Goal: Task Accomplishment & Management: Manage account settings

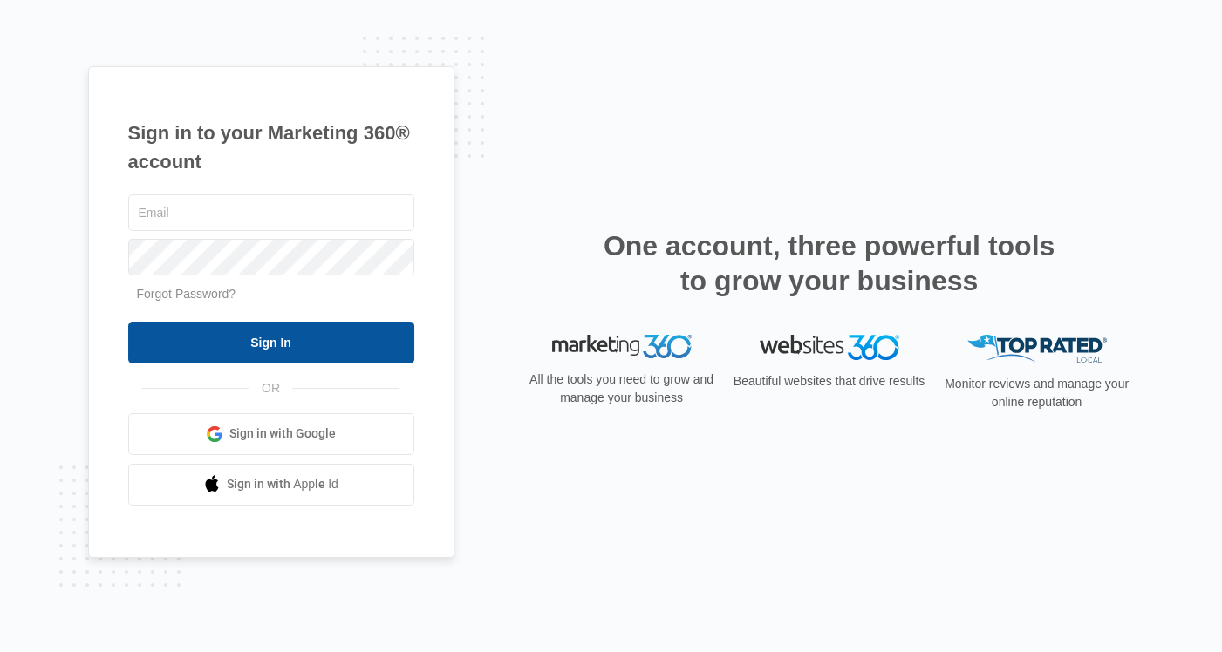
type input "[EMAIL_ADDRESS][DOMAIN_NAME]"
click at [366, 333] on input "Sign In" at bounding box center [271, 343] width 286 height 42
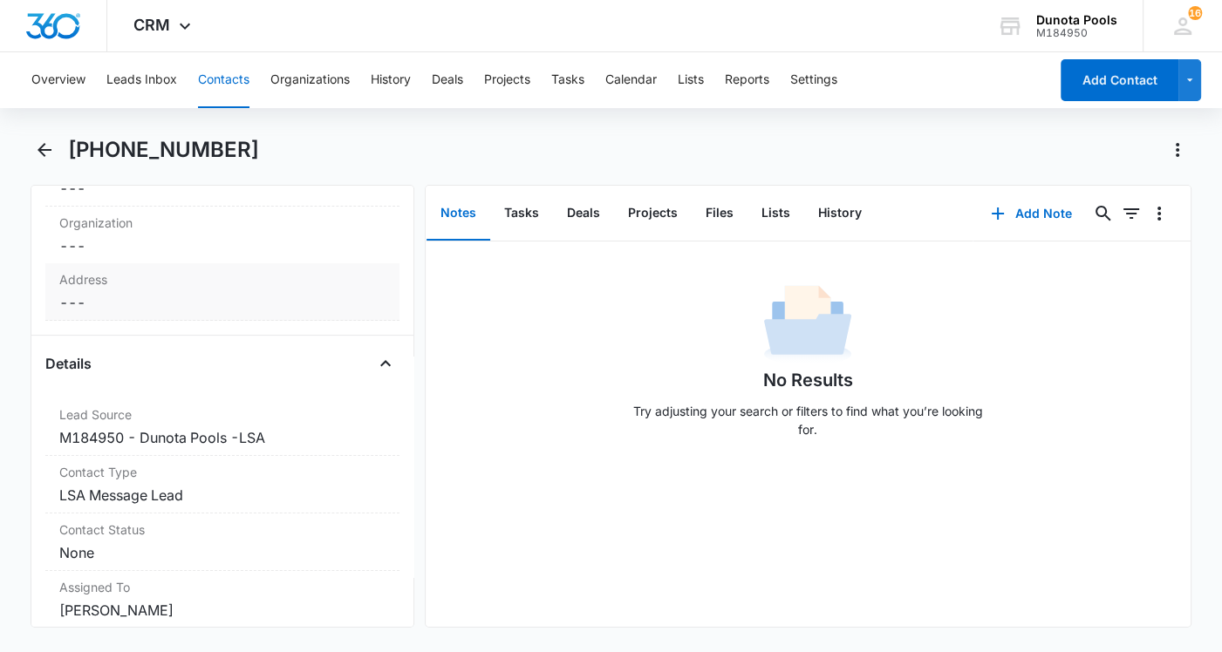
scroll to position [290, 0]
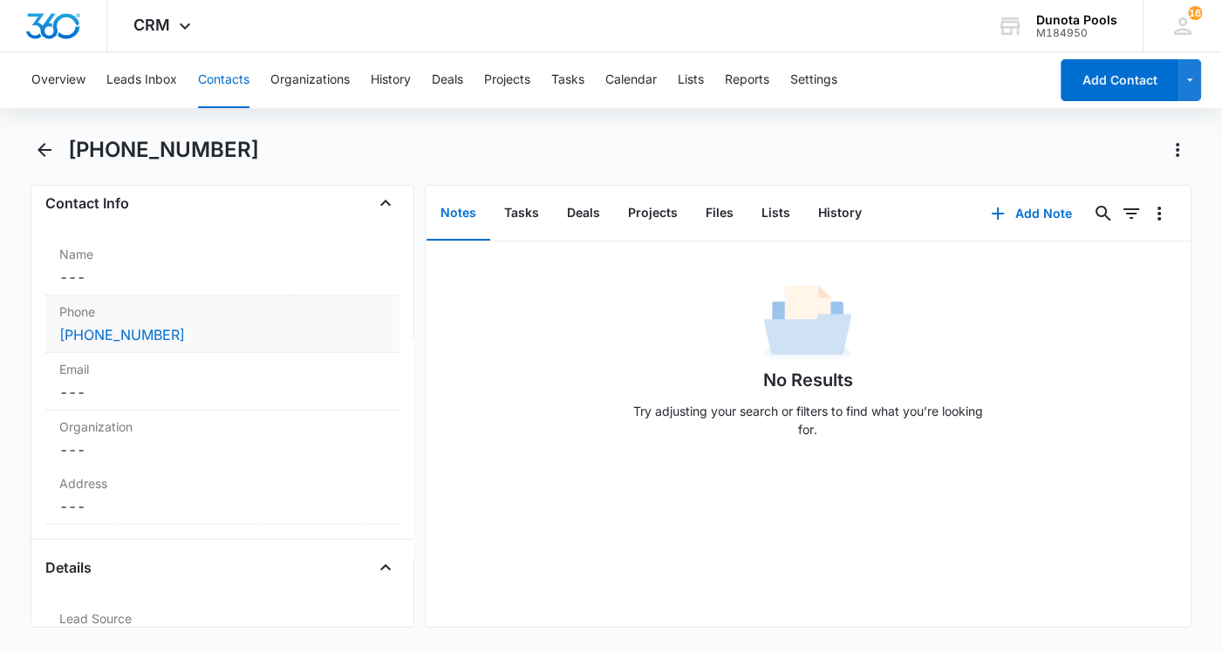
click at [297, 327] on div "(352) 502-0445" at bounding box center [222, 334] width 326 height 21
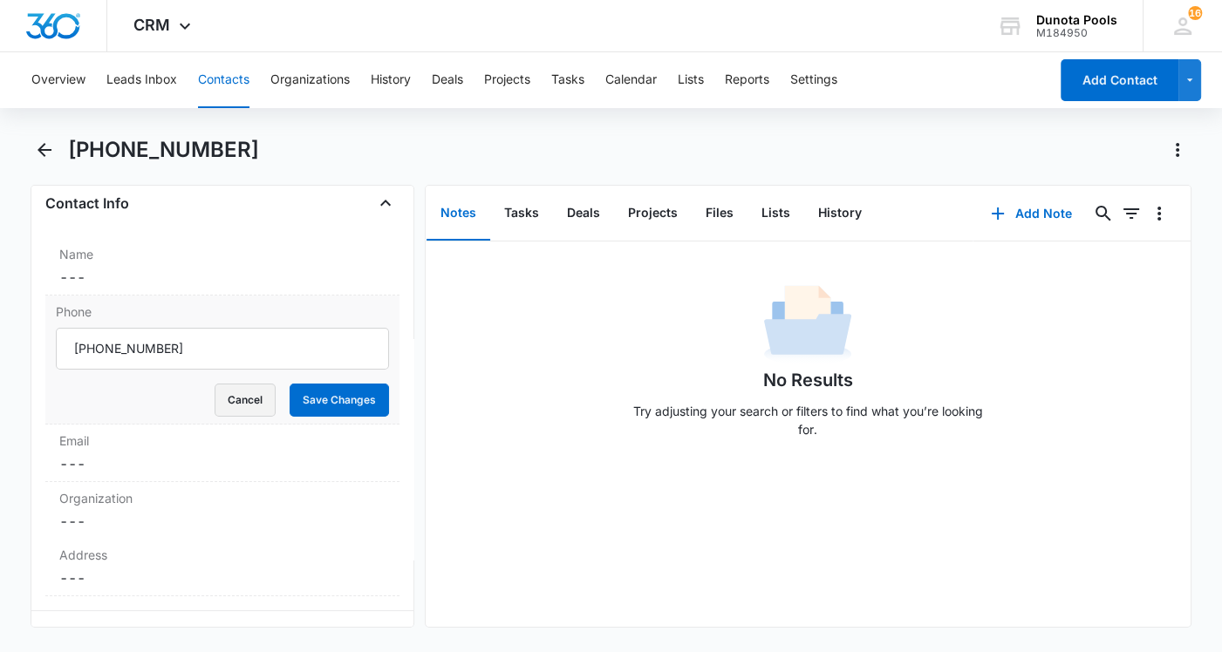
click at [233, 395] on button "Cancel" at bounding box center [245, 400] width 61 height 33
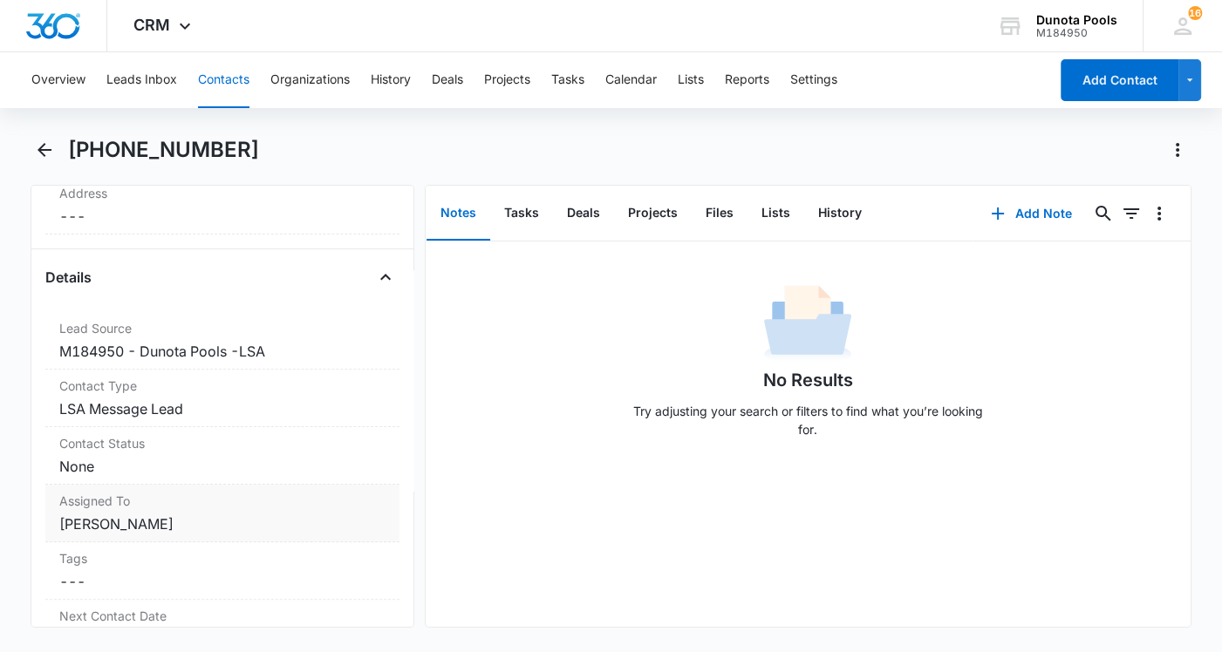
scroll to position [0, 0]
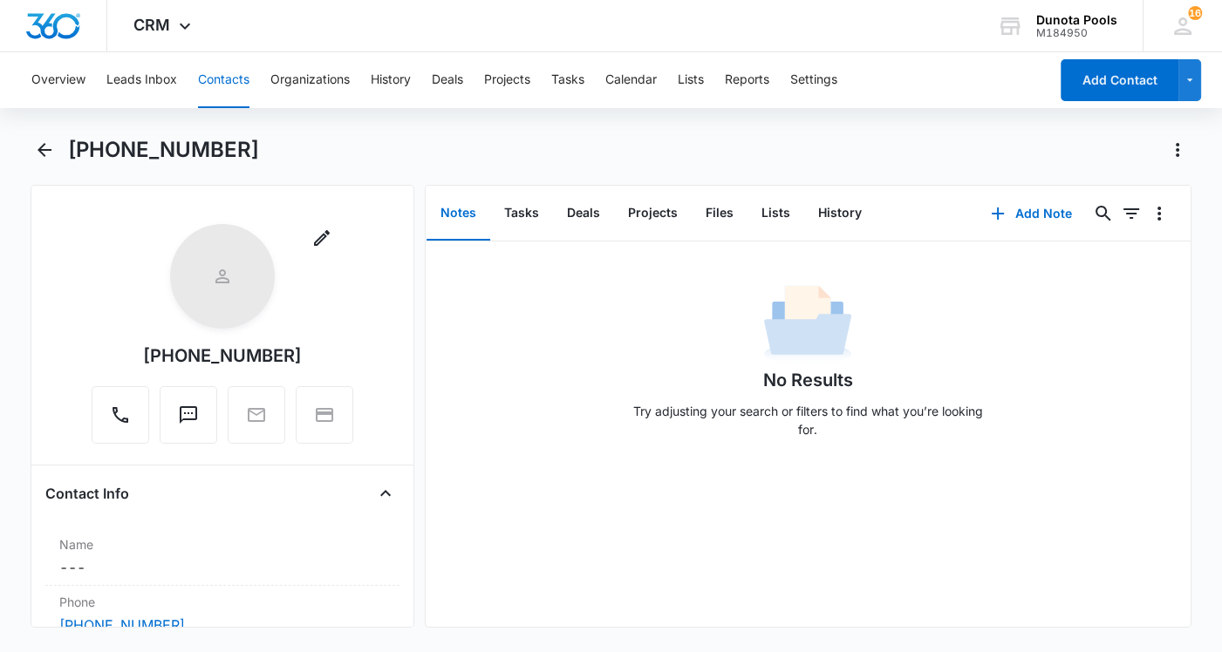
click at [322, 349] on div "Remove (352) 502-0445" at bounding box center [223, 334] width 262 height 220
click at [293, 352] on div "Remove (352) 502-0445" at bounding box center [223, 334] width 262 height 220
click at [279, 353] on div "(352) 502-0445" at bounding box center [222, 356] width 159 height 26
drag, startPoint x: 284, startPoint y: 353, endPoint x: 23, endPoint y: 362, distance: 261.8
click at [23, 362] on main "(352) 502-0445 Remove (352) 502-0445 Contact Info Name Cancel Save Changes --- …" at bounding box center [611, 392] width 1222 height 513
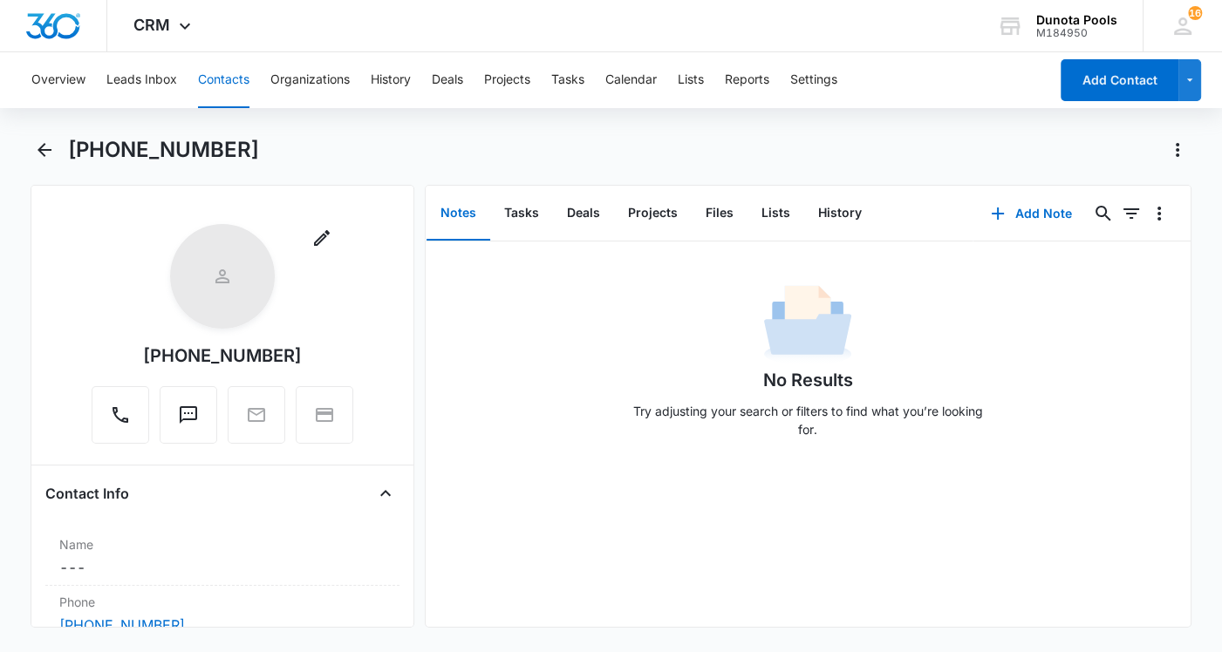
click at [280, 352] on div "(352) 502-0445" at bounding box center [222, 356] width 159 height 26
